Goal: Information Seeking & Learning: Check status

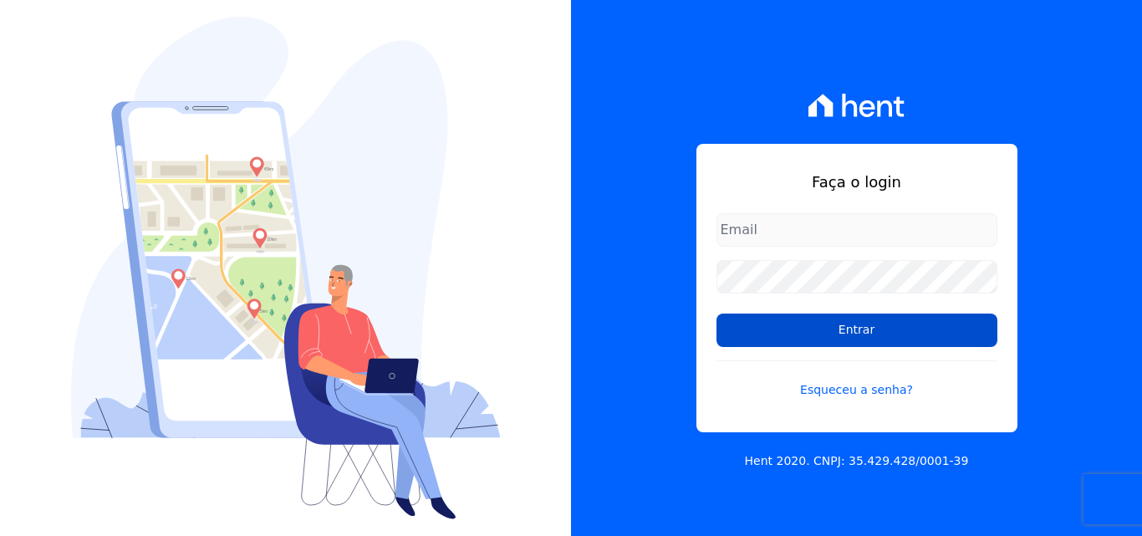
type input "[PERSON_NAME][EMAIL_ADDRESS][PERSON_NAME][DOMAIN_NAME]"
click at [823, 319] on input "Entrar" at bounding box center [856, 329] width 281 height 33
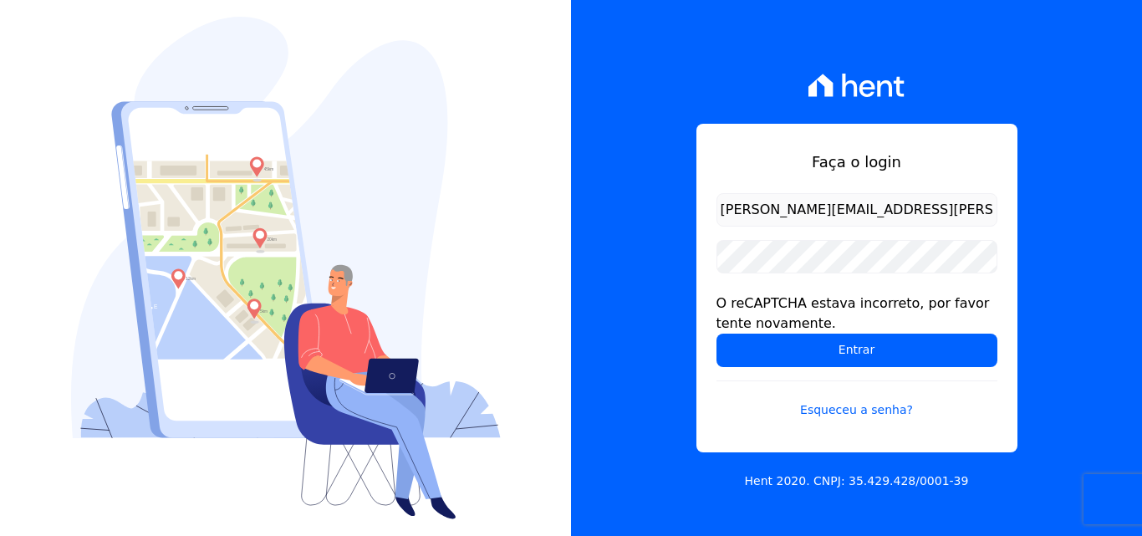
click at [773, 286] on form "[PERSON_NAME][EMAIL_ADDRESS][PERSON_NAME][DOMAIN_NAME] O reCAPTCHA estava incor…" at bounding box center [856, 316] width 281 height 246
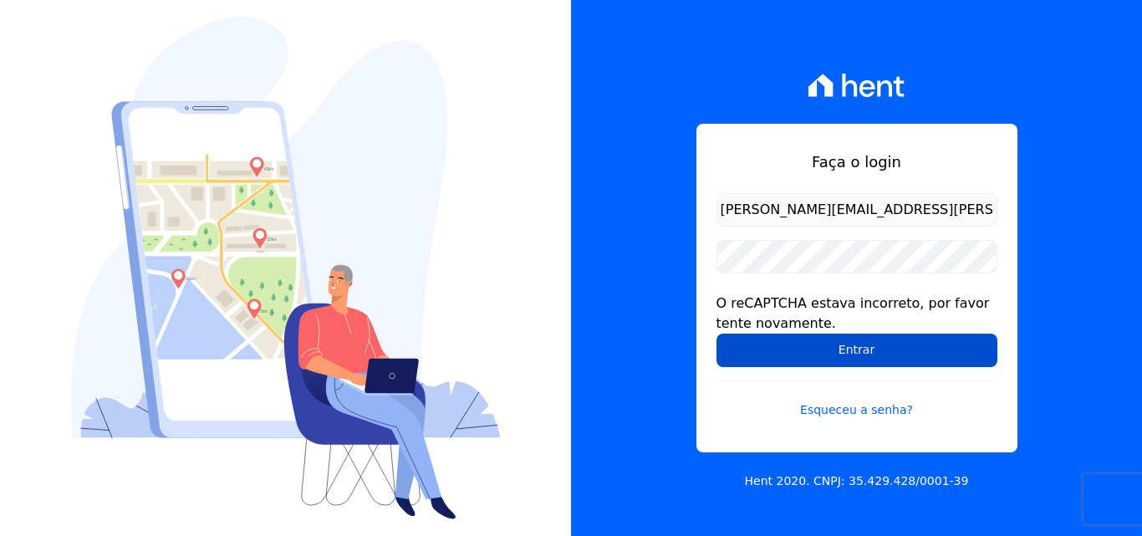
click at [777, 336] on input "Entrar" at bounding box center [856, 350] width 281 height 33
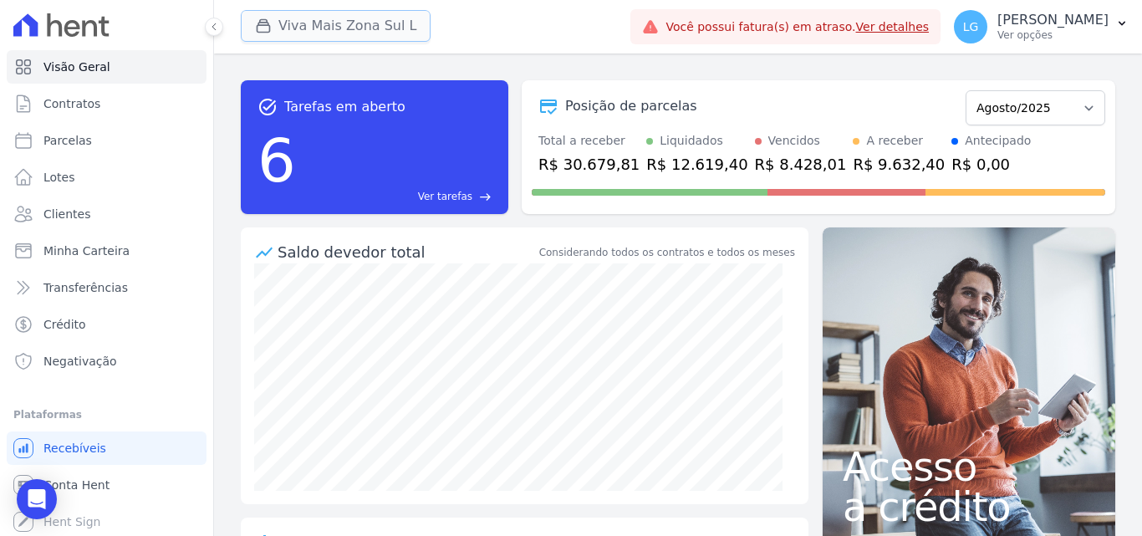
click at [372, 23] on button "Viva Mais Zona Sul L" at bounding box center [336, 26] width 190 height 32
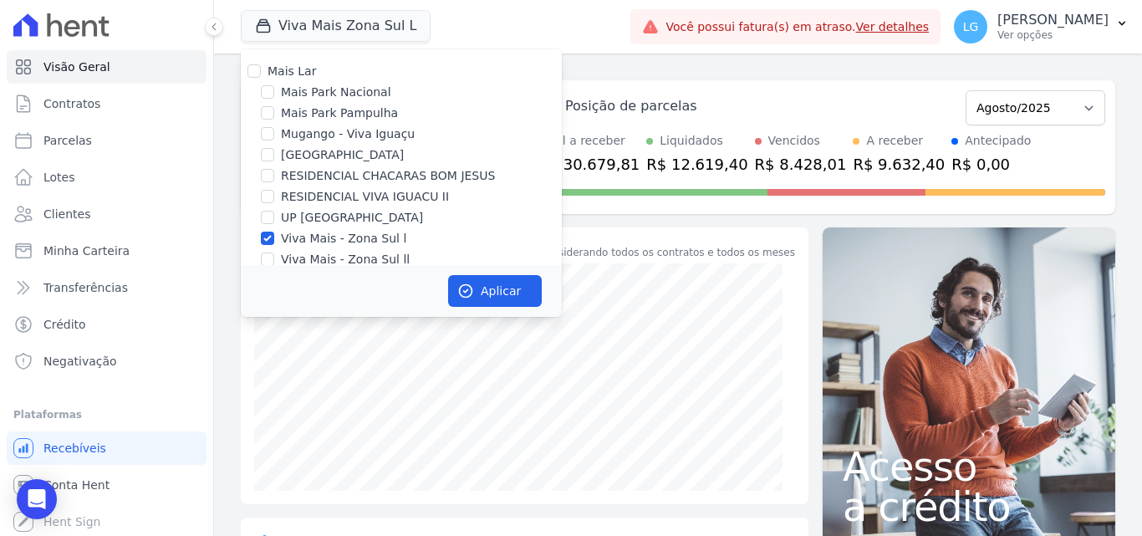
click at [323, 259] on label "Viva Mais - Zona Sul ll" at bounding box center [345, 260] width 129 height 18
click at [274, 259] on input "Viva Mais - Zona Sul ll" at bounding box center [267, 258] width 13 height 13
checkbox input "true"
click at [492, 289] on button "Aplicar" at bounding box center [495, 291] width 94 height 32
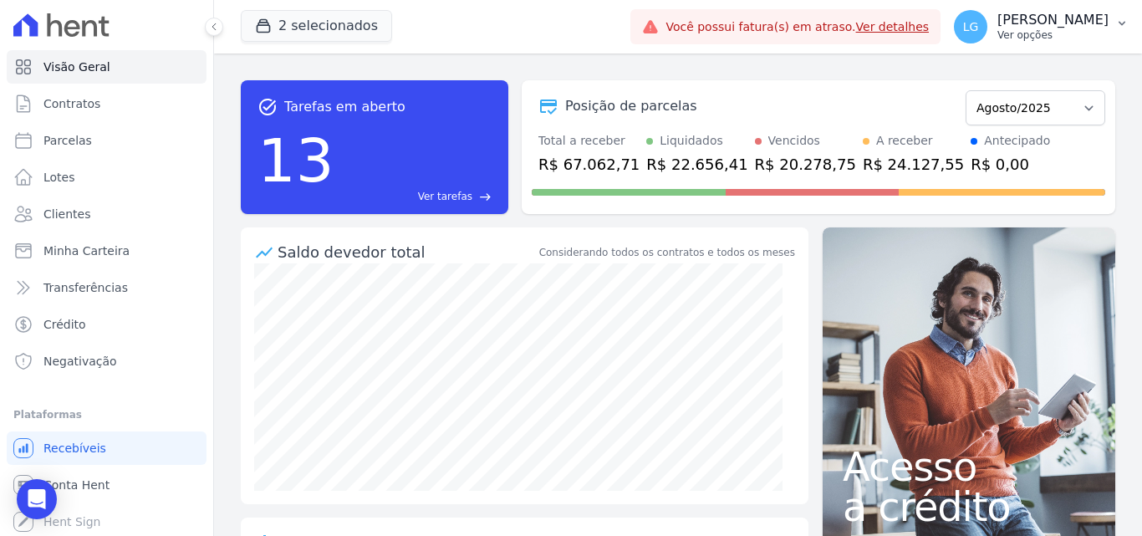
click at [997, 25] on p "Luiz Guilherme Costa Nascimento" at bounding box center [1052, 20] width 111 height 17
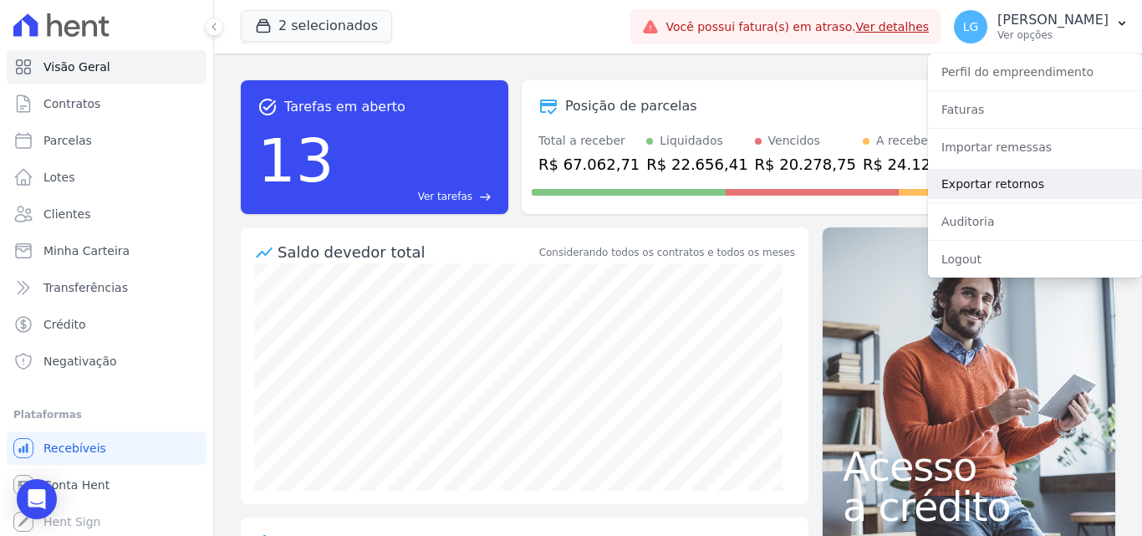
click at [985, 180] on link "Exportar retornos" at bounding box center [1035, 184] width 214 height 30
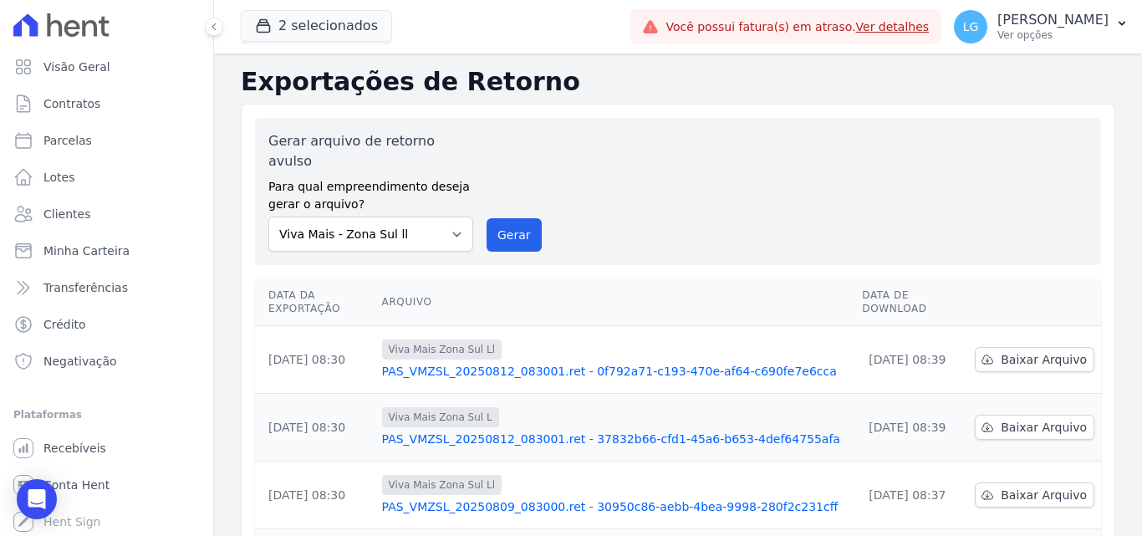
click at [609, 430] on link "PAS_VMZSL_20250812_083001.ret - 37832b66-cfd1-45a6-b653-4def64755afa" at bounding box center [615, 438] width 467 height 17
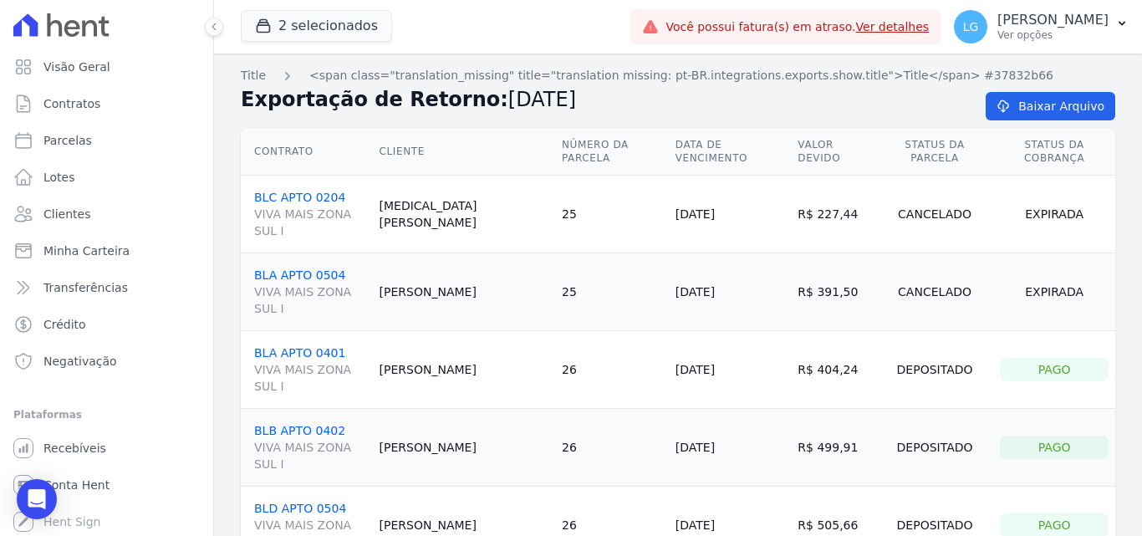
click at [677, 86] on h2 "Exportação de Retorno: 12/08/2025" at bounding box center [600, 99] width 718 height 30
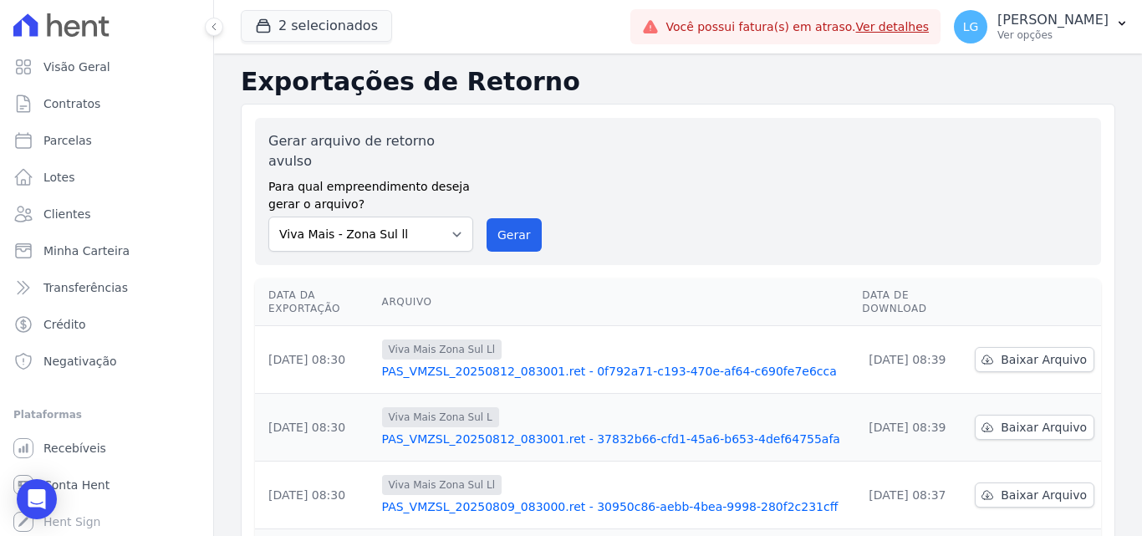
click at [521, 363] on link "PAS_VMZSL_20250812_083001.ret - 0f792a71-c193-470e-af64-c690fe7e6cca" at bounding box center [615, 371] width 467 height 17
click at [529, 430] on link "PAS_VMZSL_20250812_083001.ret - 37832b66-cfd1-45a6-b653-4def64755afa" at bounding box center [615, 438] width 467 height 17
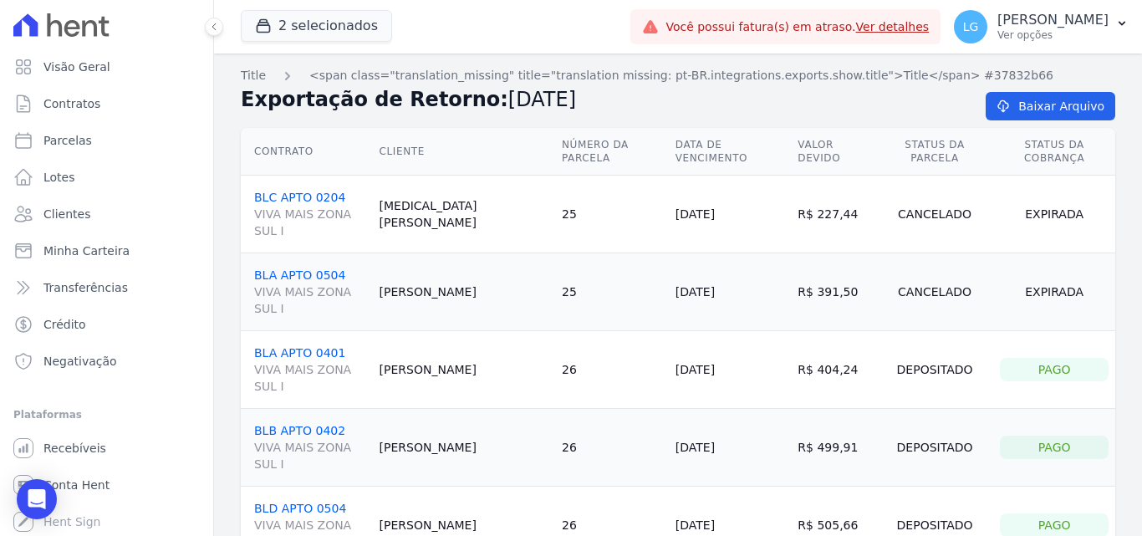
click at [307, 191] on link "BLC APTO 0204 VIVA MAIS ZONA SUL I" at bounding box center [310, 215] width 112 height 48
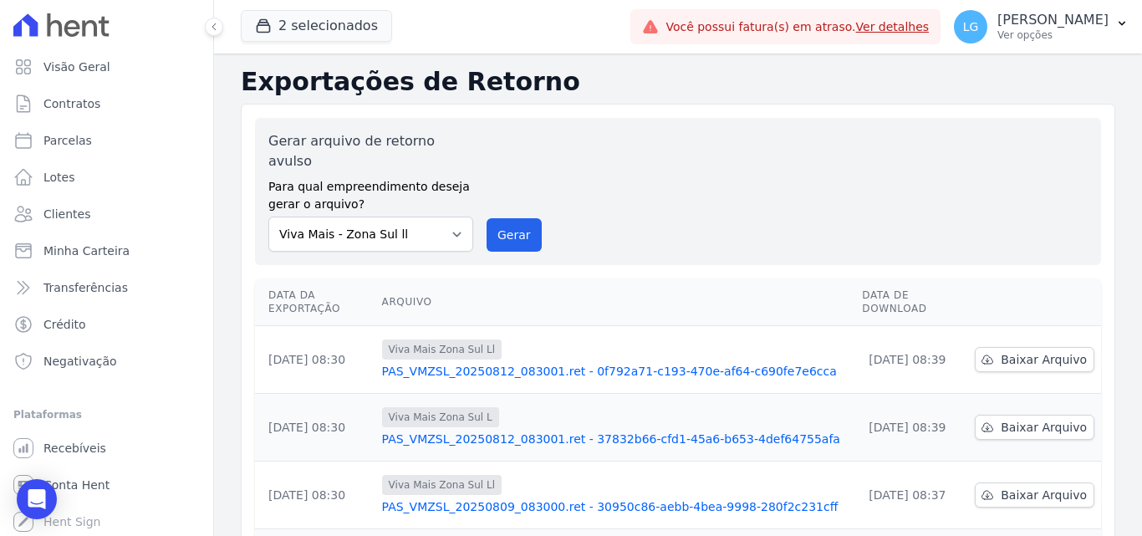
click at [480, 363] on link "PAS_VMZSL_20250812_083001.ret - 0f792a71-c193-470e-af64-c690fe7e6cca" at bounding box center [615, 371] width 467 height 17
click at [495, 498] on link "PAS_VMZSL_20250809_083000.ret - 30950c86-aebb-4bea-9998-280f2c231cff" at bounding box center [615, 506] width 467 height 17
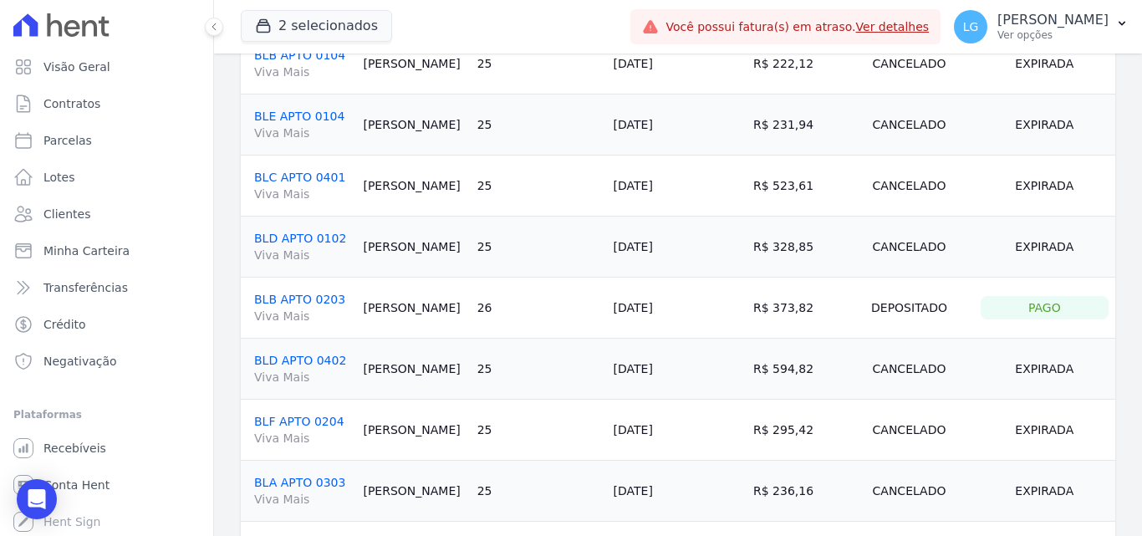
scroll to position [334, 0]
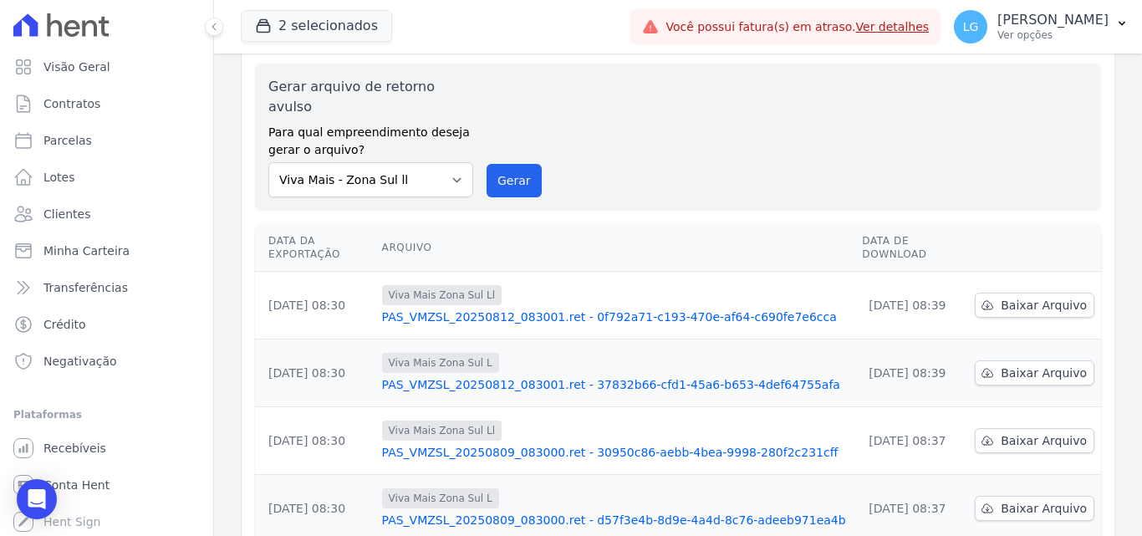
scroll to position [84, 0]
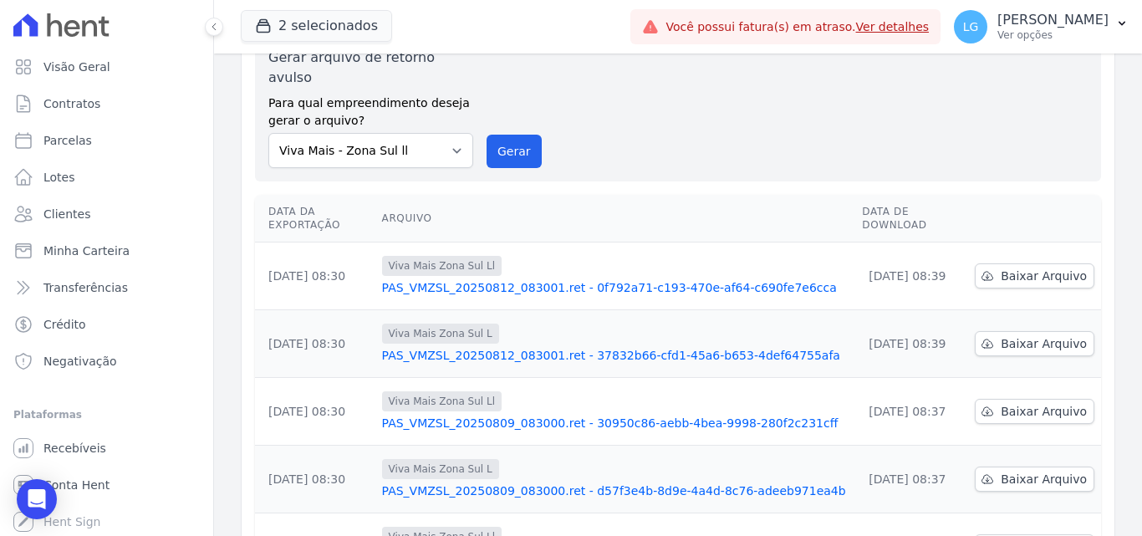
click at [484, 482] on link "PAS_VMZSL_20250809_083000.ret - d57f3e4b-8d9e-4a4d-8c76-adeeb971ea4b" at bounding box center [615, 490] width 467 height 17
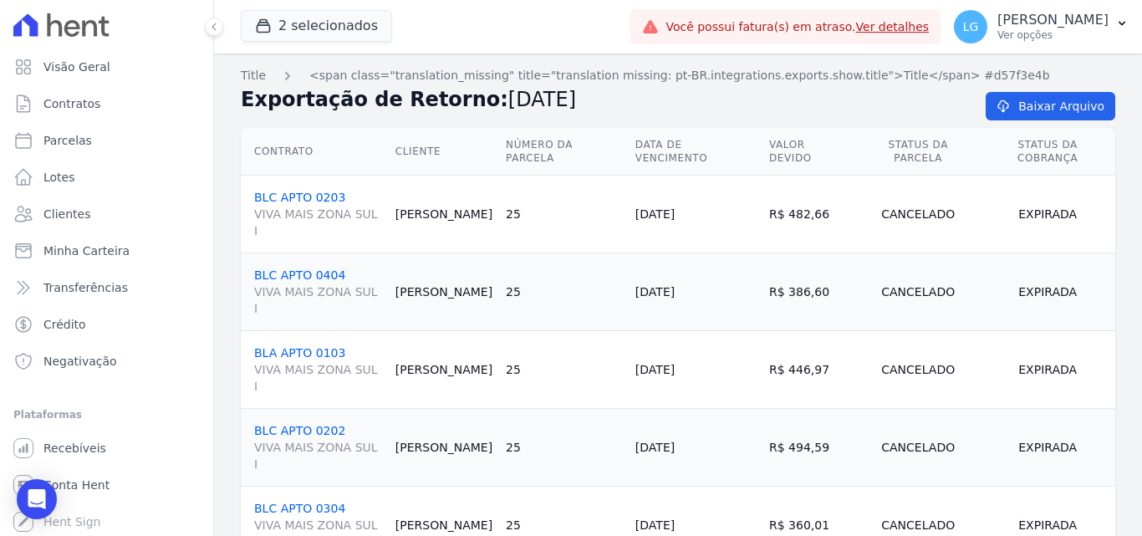
click at [582, 200] on td "25" at bounding box center [564, 215] width 130 height 78
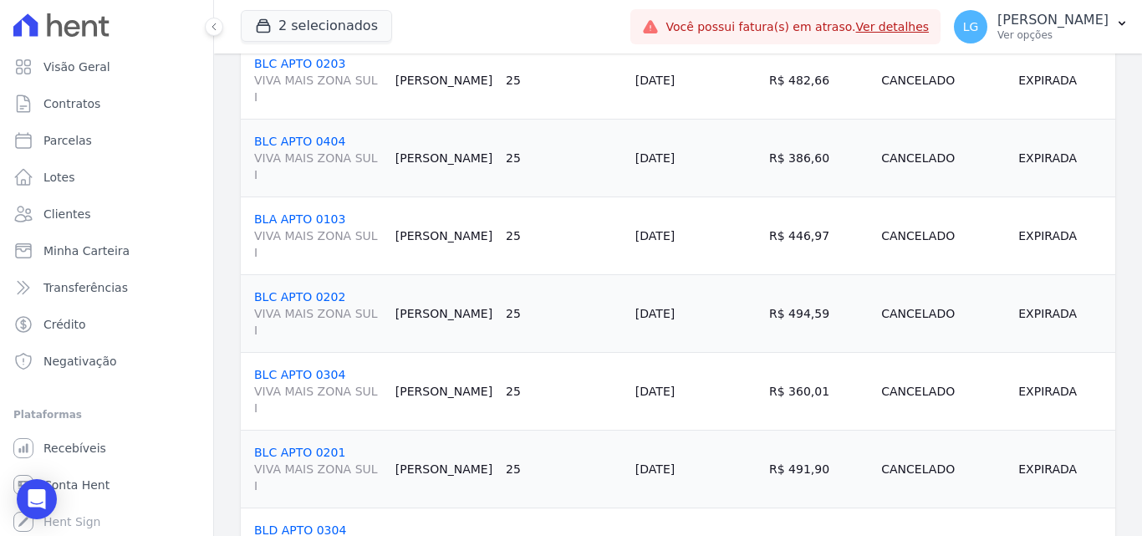
scroll to position [50, 0]
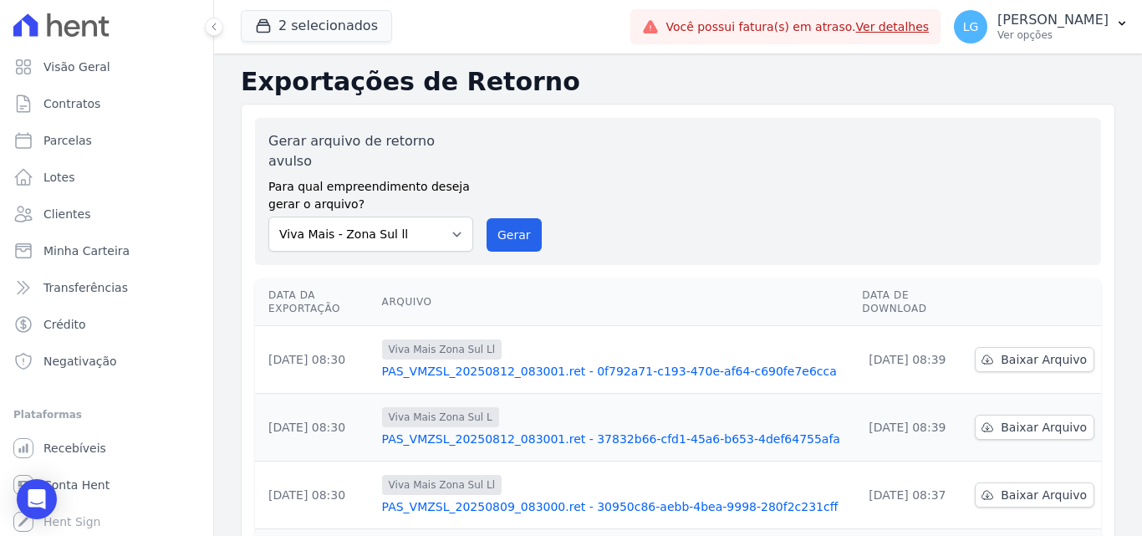
click at [454, 363] on link "PAS_VMZSL_20250812_083001.ret - 0f792a71-c193-470e-af64-c690fe7e6cca" at bounding box center [615, 371] width 467 height 17
click at [461, 430] on link "PAS_VMZSL_20250812_083001.ret - 37832b66-cfd1-45a6-b653-4def64755afa" at bounding box center [615, 438] width 467 height 17
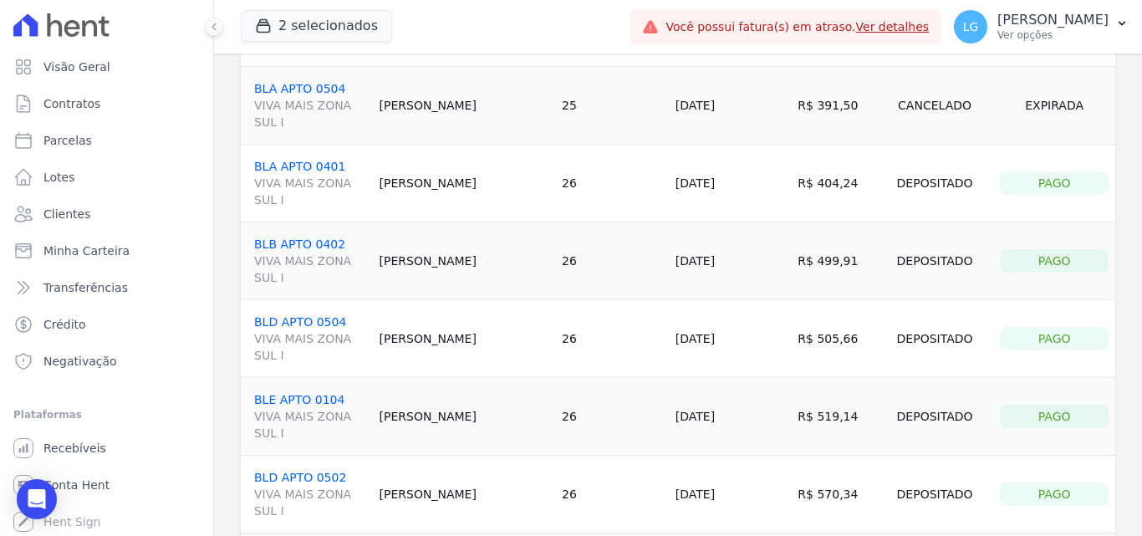
scroll to position [192, 0]
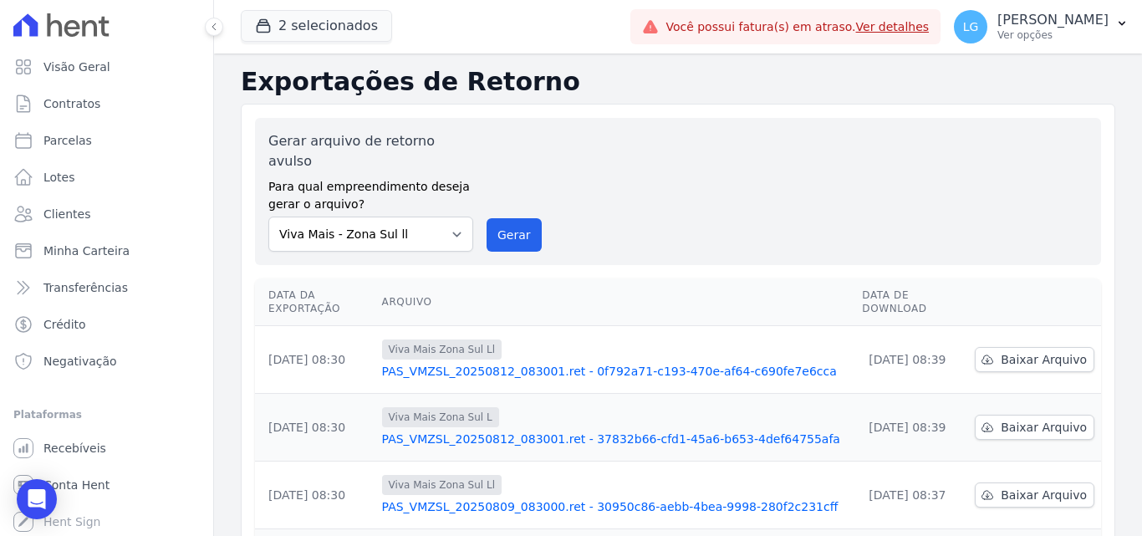
click at [497, 363] on link "PAS_VMZSL_20250812_083001.ret - 0f792a71-c193-470e-af64-c690fe7e6cca" at bounding box center [615, 371] width 467 height 17
click at [451, 430] on link "PAS_VMZSL_20250812_083001.ret - 37832b66-cfd1-45a6-b653-4def64755afa" at bounding box center [615, 438] width 467 height 17
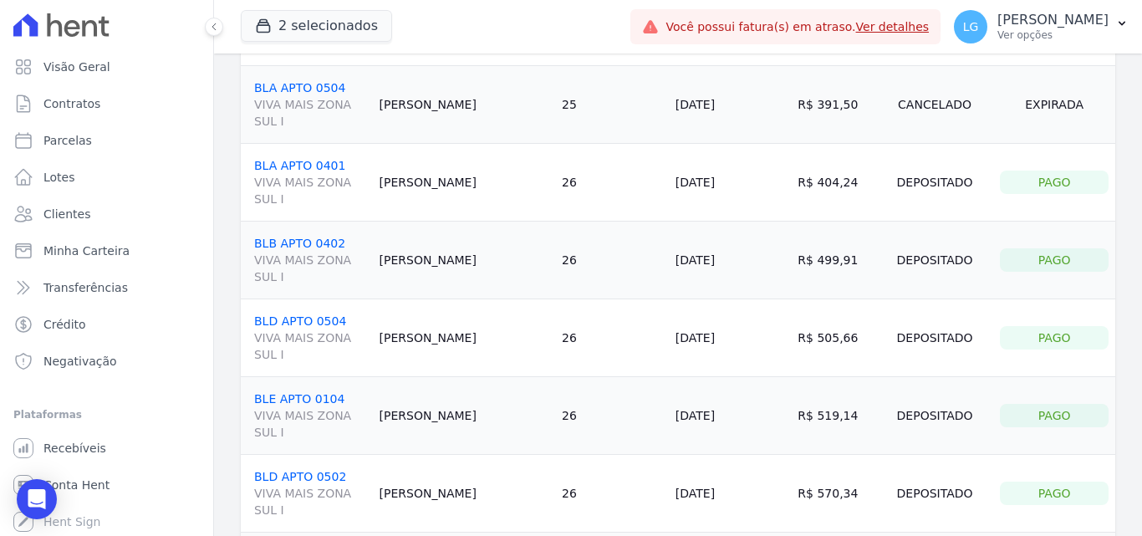
scroll to position [192, 0]
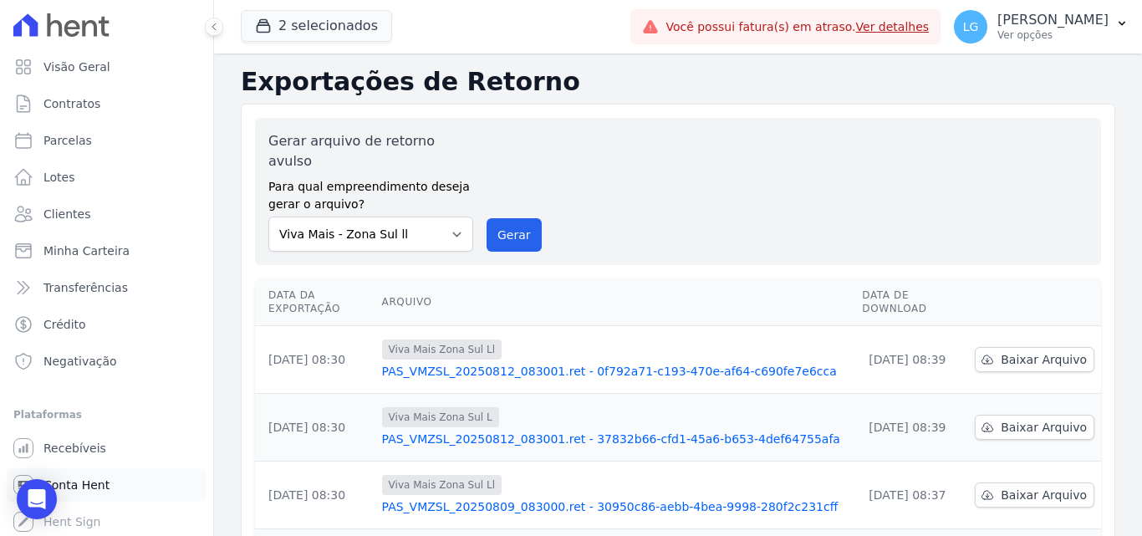
click at [114, 481] on link "Conta Hent" at bounding box center [107, 484] width 200 height 33
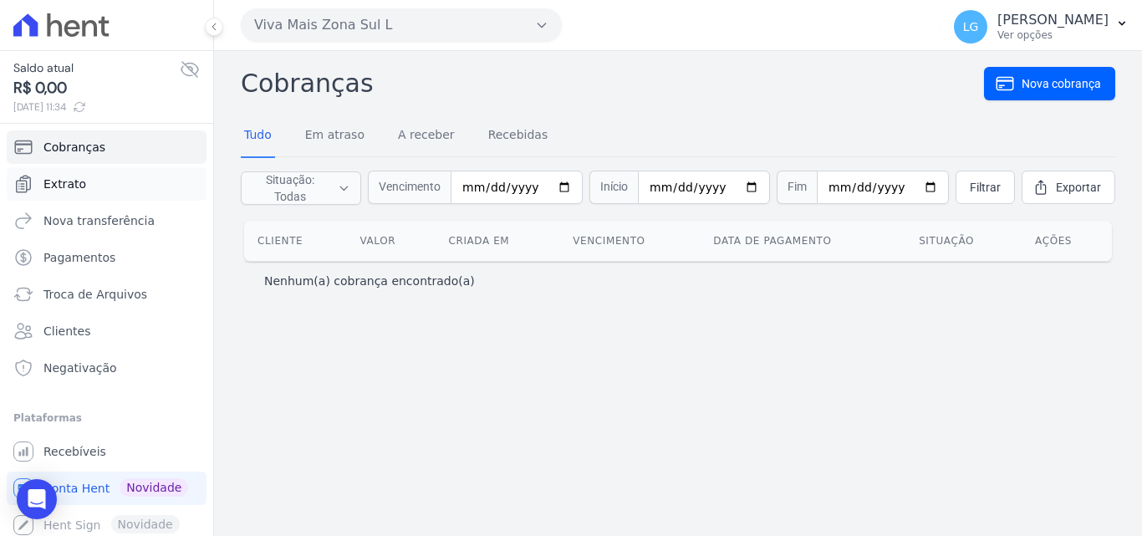
click at [109, 185] on link "Extrato" at bounding box center [107, 183] width 200 height 33
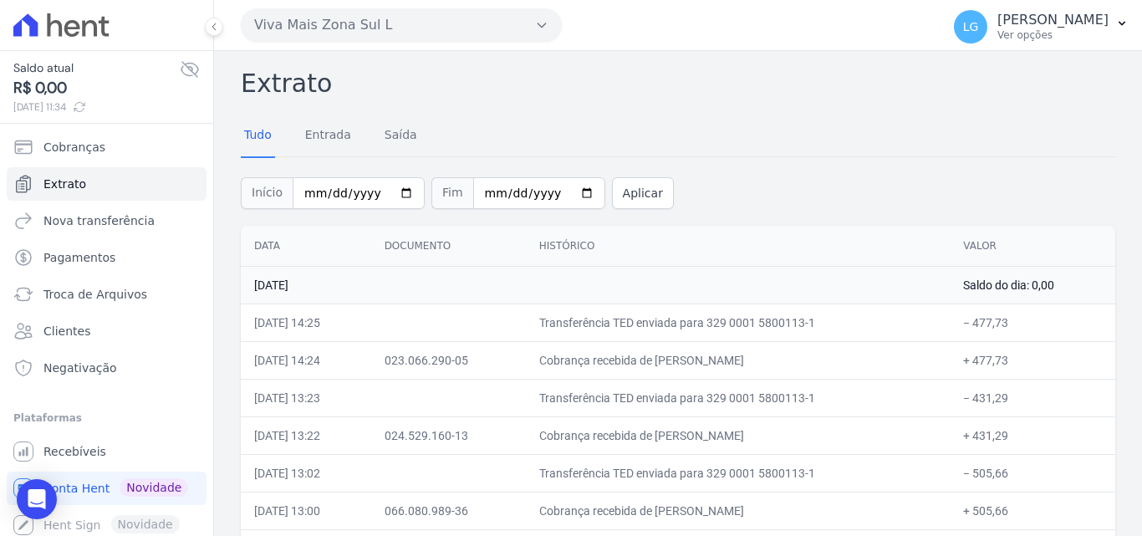
click at [683, 199] on div "Início 2025-08-01 Fim 2025-08-12 Aplicar" at bounding box center [678, 190] width 874 height 69
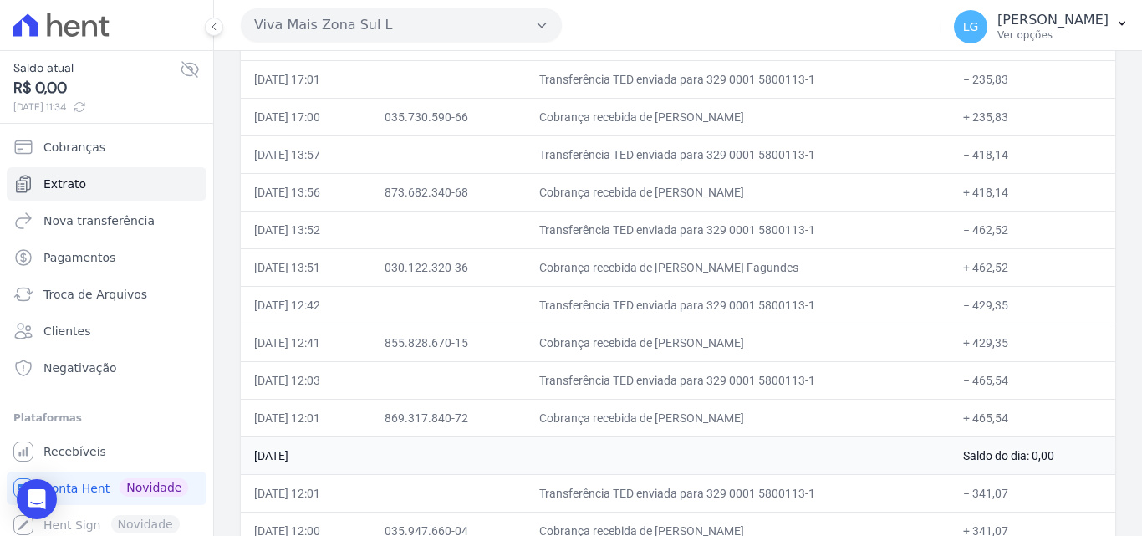
scroll to position [2039, 0]
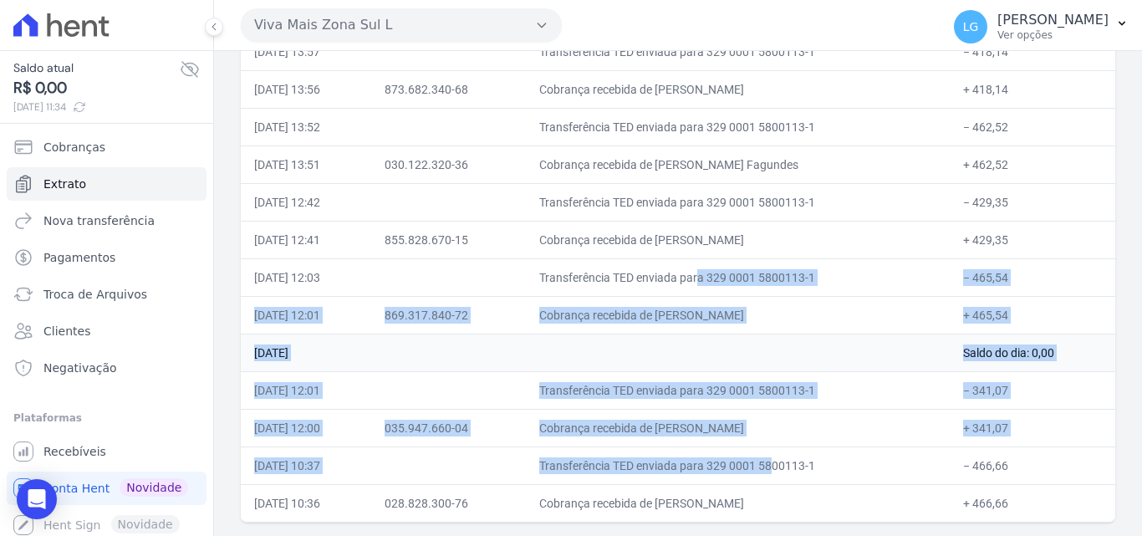
drag, startPoint x: 660, startPoint y: 471, endPoint x: 585, endPoint y: 278, distance: 206.9
click at [586, 279] on td "Transferência TED enviada para 329 0001 5800113-1" at bounding box center [738, 277] width 425 height 38
click at [582, 275] on td "Transferência TED enviada para 329 0001 5800113-1" at bounding box center [738, 277] width 425 height 38
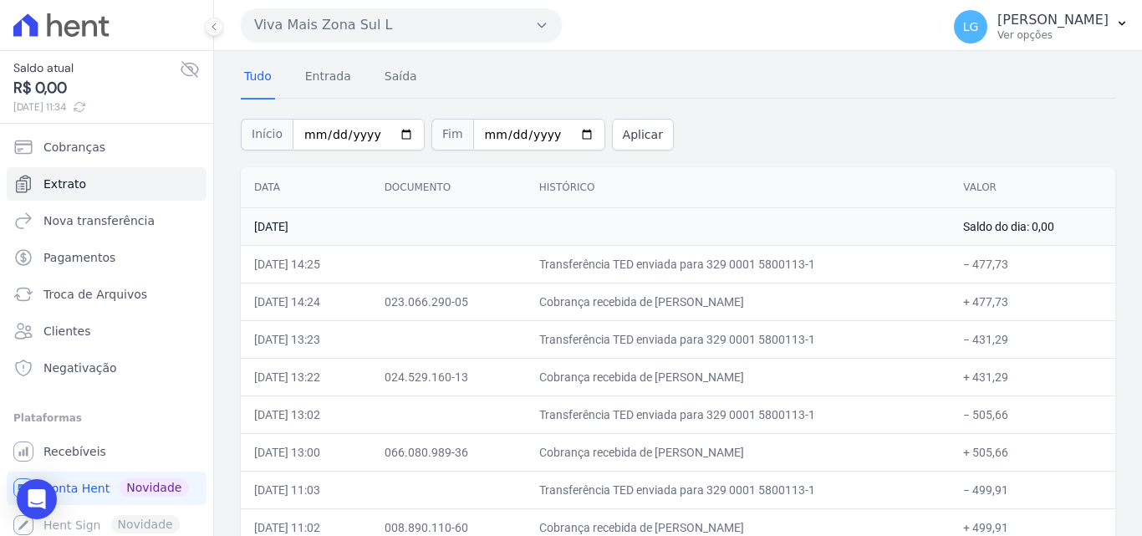
scroll to position [0, 0]
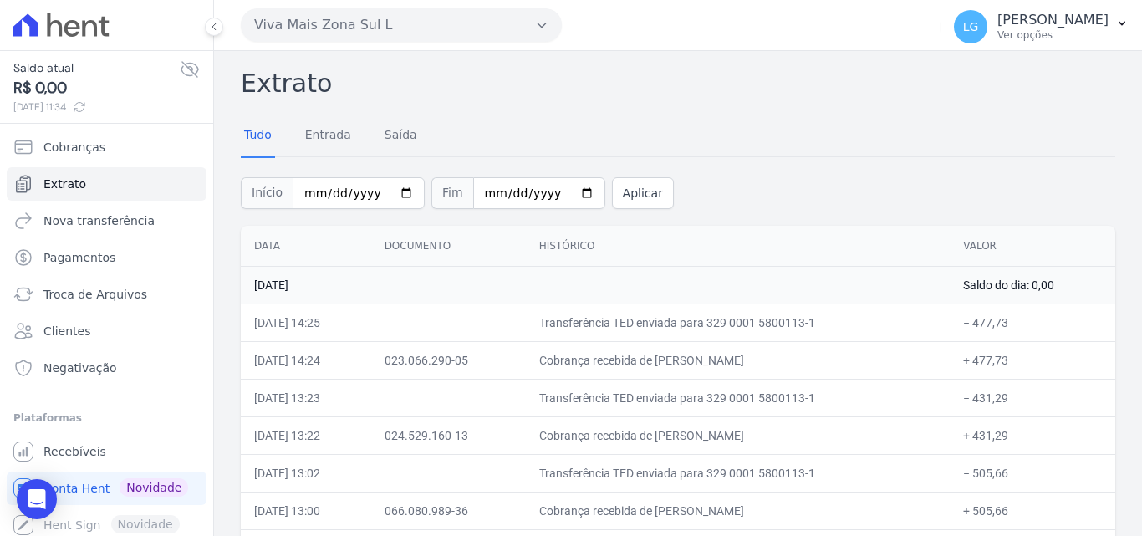
click at [318, 35] on button "Viva Mais Zona Sul L" at bounding box center [401, 24] width 321 height 33
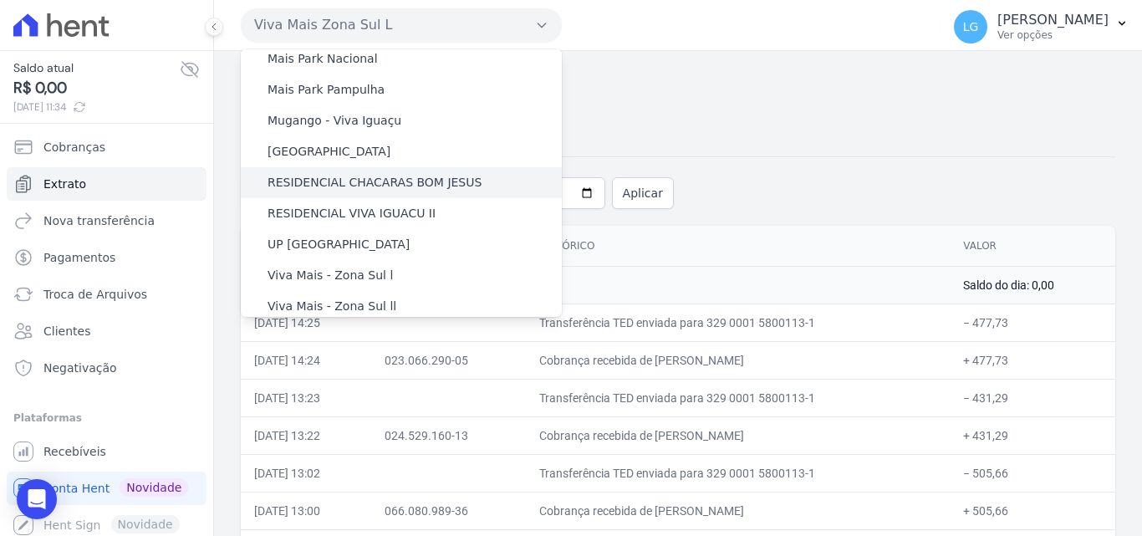
scroll to position [55, 0]
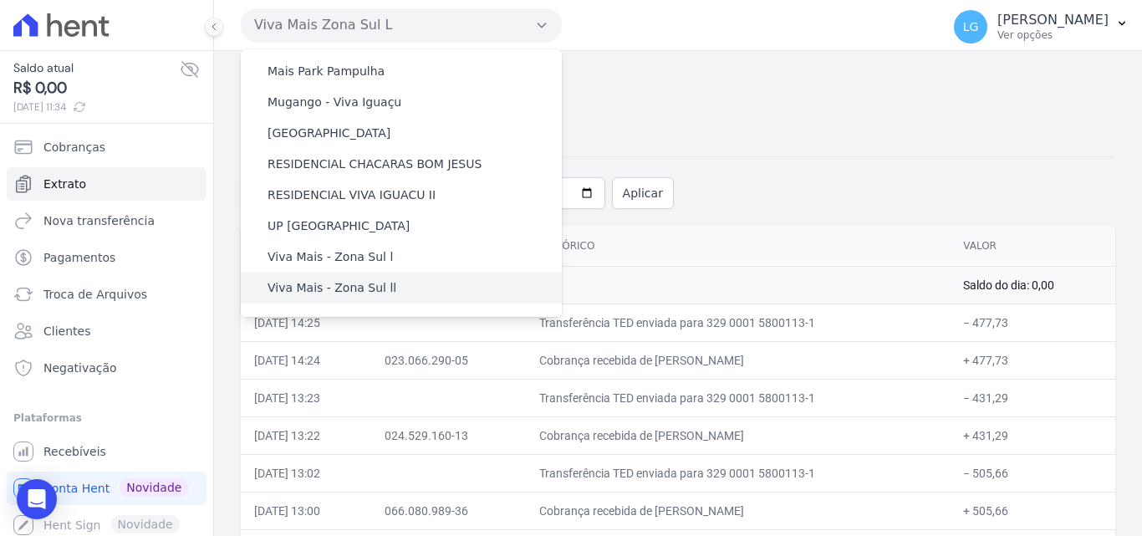
click at [356, 290] on label "Viva Mais - Zona Sul ll" at bounding box center [331, 288] width 129 height 18
click at [0, 0] on input "Viva Mais - Zona Sul ll" at bounding box center [0, 0] width 0 height 0
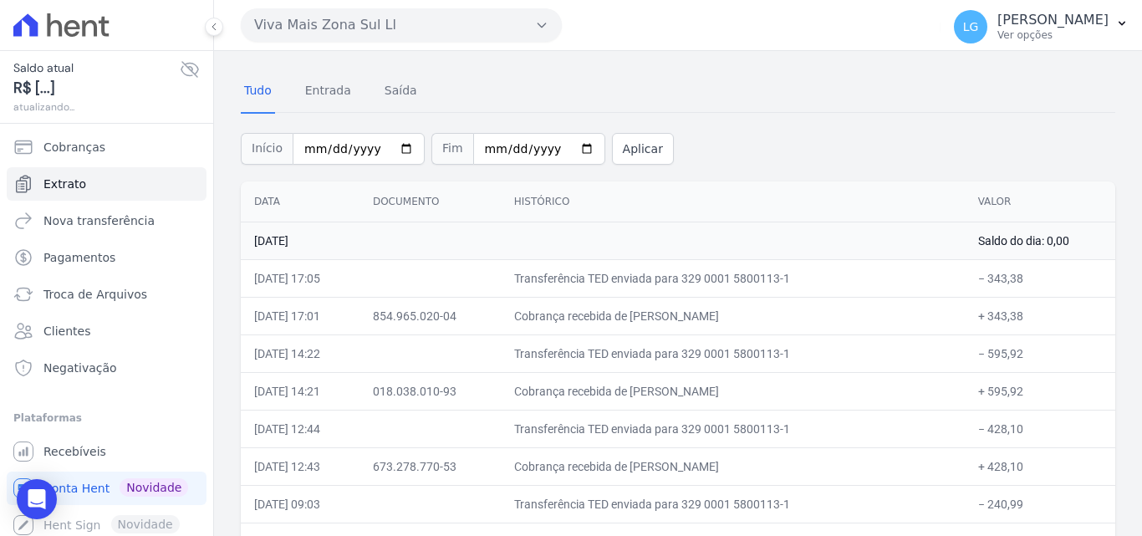
scroll to position [84, 0]
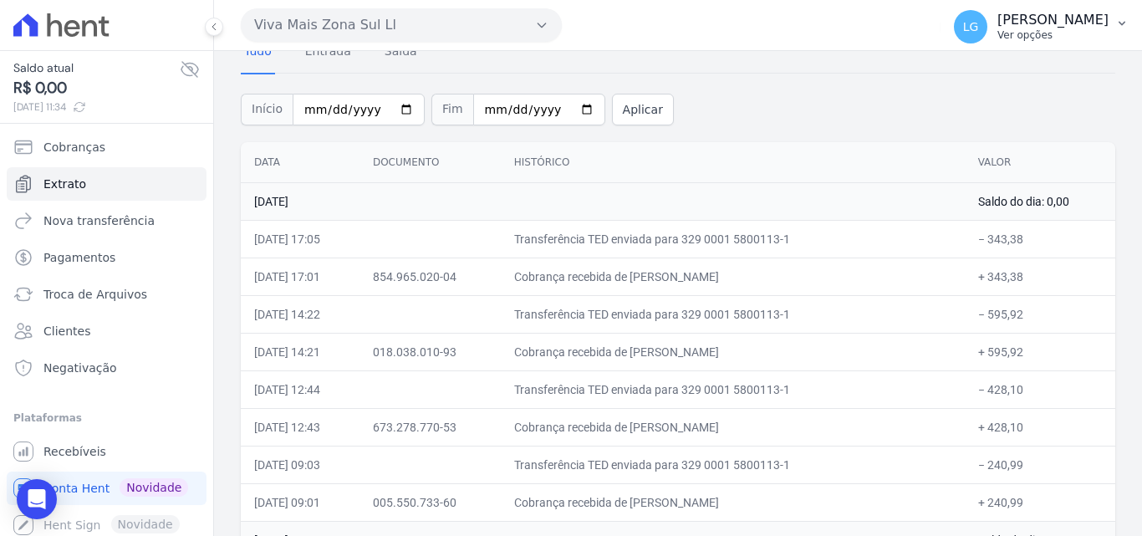
click at [1026, 14] on p "Luiz Guilherme Costa Nascimento" at bounding box center [1052, 20] width 111 height 17
click at [977, 74] on link "Logout" at bounding box center [1035, 72] width 214 height 30
